Goal: Use online tool/utility: Utilize a website feature to perform a specific function

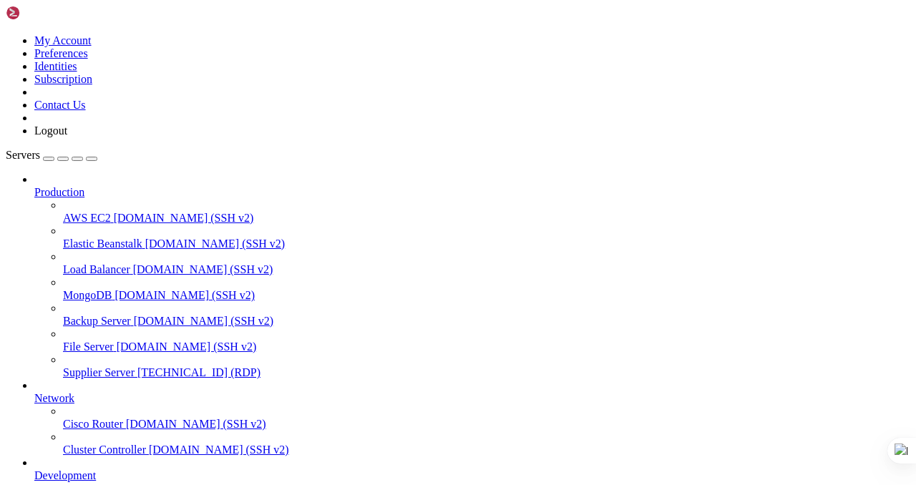
click at [137, 366] on span "[TECHNICAL_ID] (RDP)" at bounding box center [198, 372] width 123 height 12
